Goal: Information Seeking & Learning: Learn about a topic

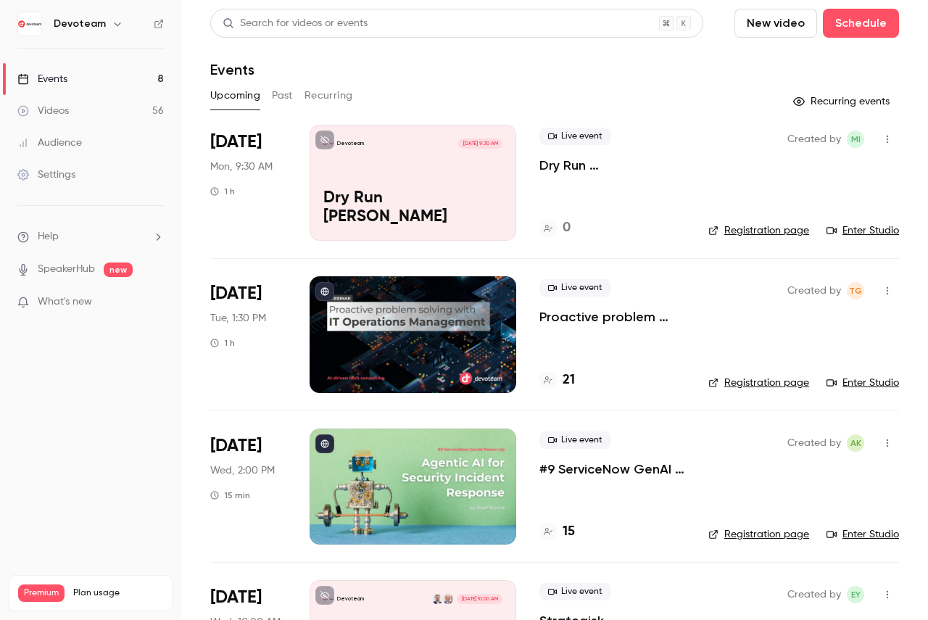
click at [286, 94] on button "Past" at bounding box center [282, 95] width 21 height 23
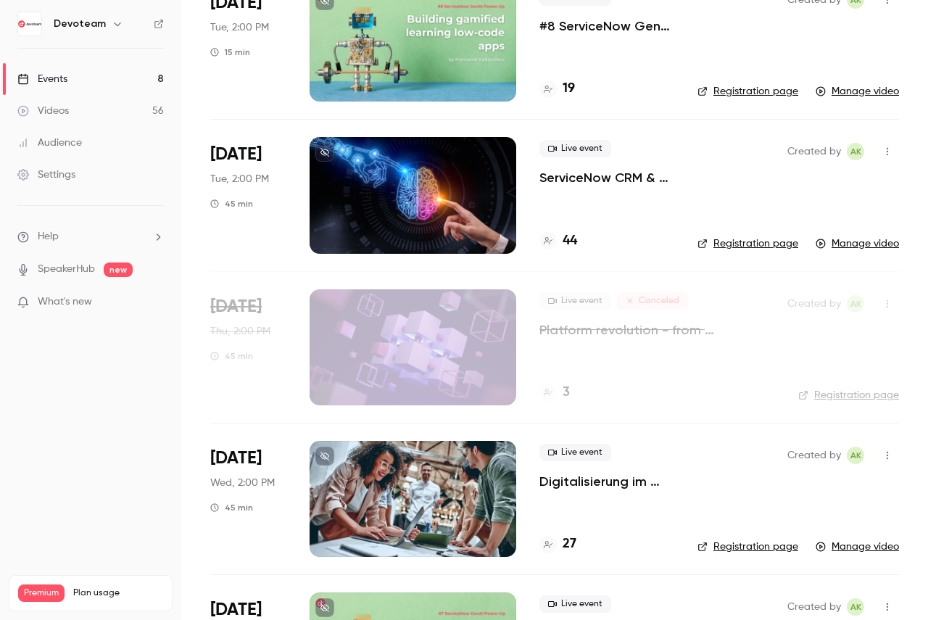
scroll to position [145, 0]
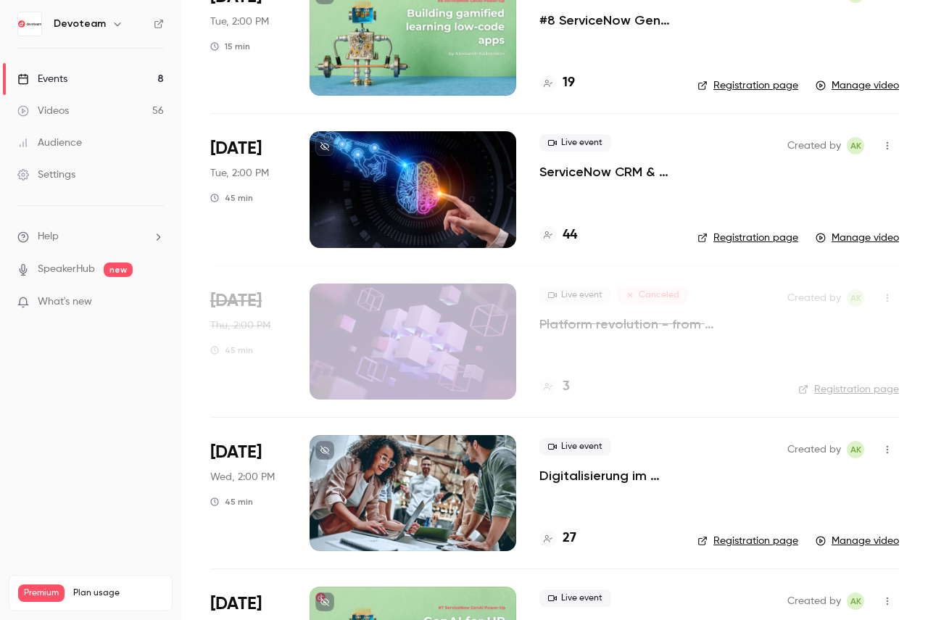
click at [581, 175] on p "ServiceNow CRM & AI: Building intelligent customer relationships" at bounding box center [606, 171] width 135 height 17
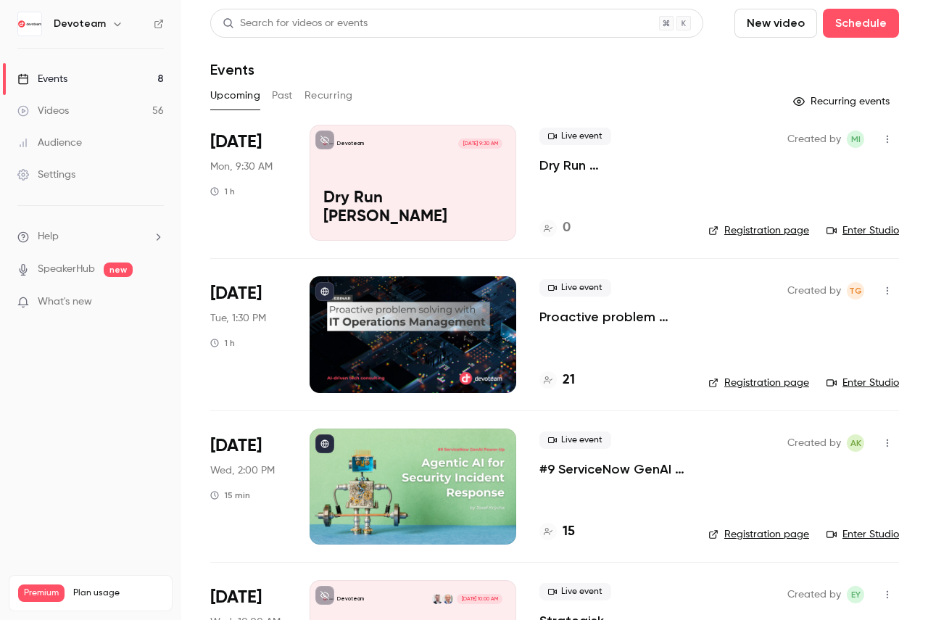
click at [280, 95] on button "Past" at bounding box center [282, 95] width 21 height 23
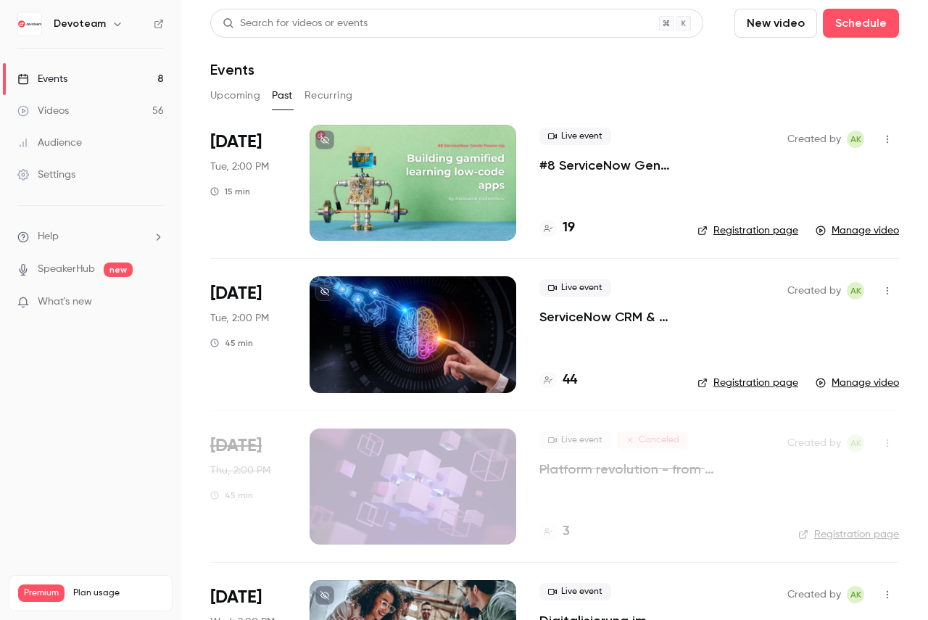
click at [223, 96] on button "Upcoming" at bounding box center [235, 95] width 50 height 23
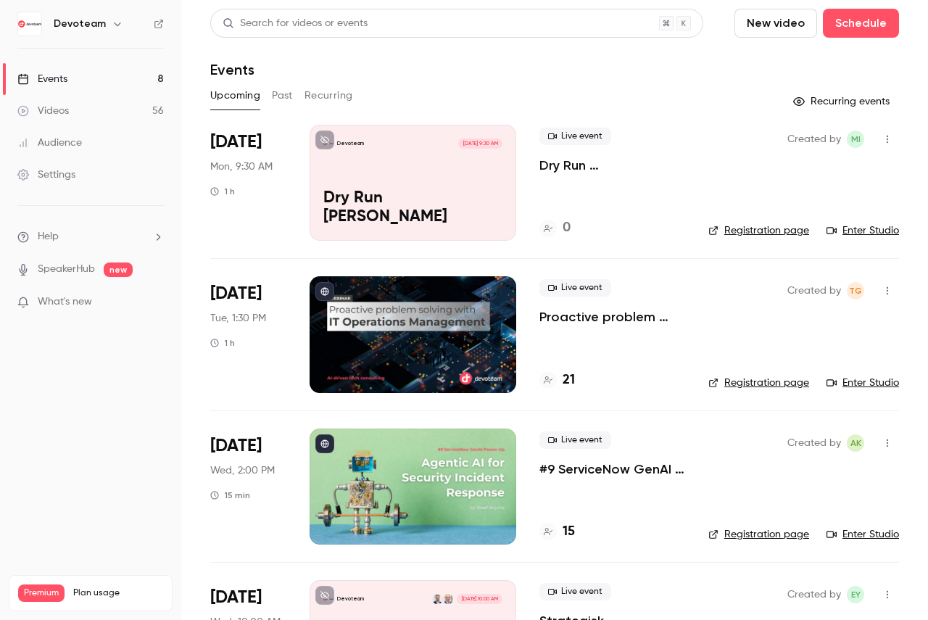
click at [275, 90] on button "Past" at bounding box center [282, 95] width 21 height 23
